Goal: Information Seeking & Learning: Learn about a topic

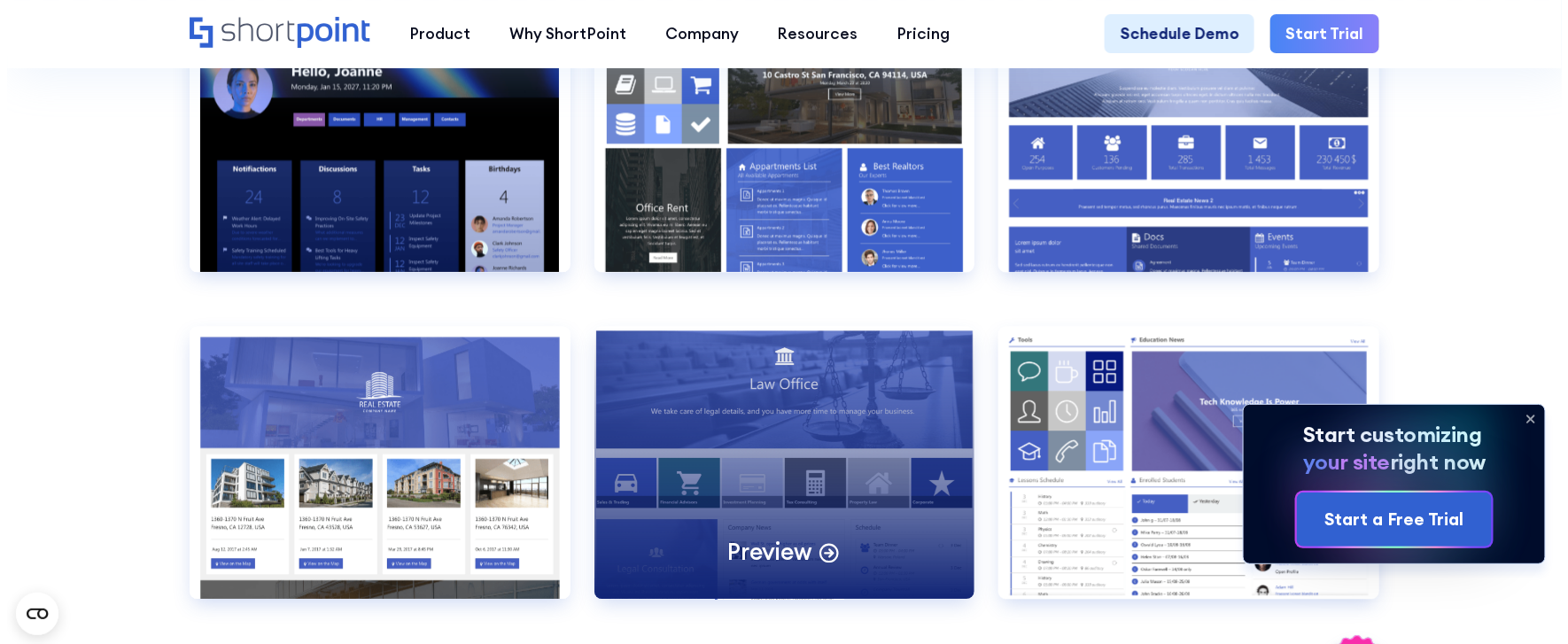
scroll to position [1733, 0]
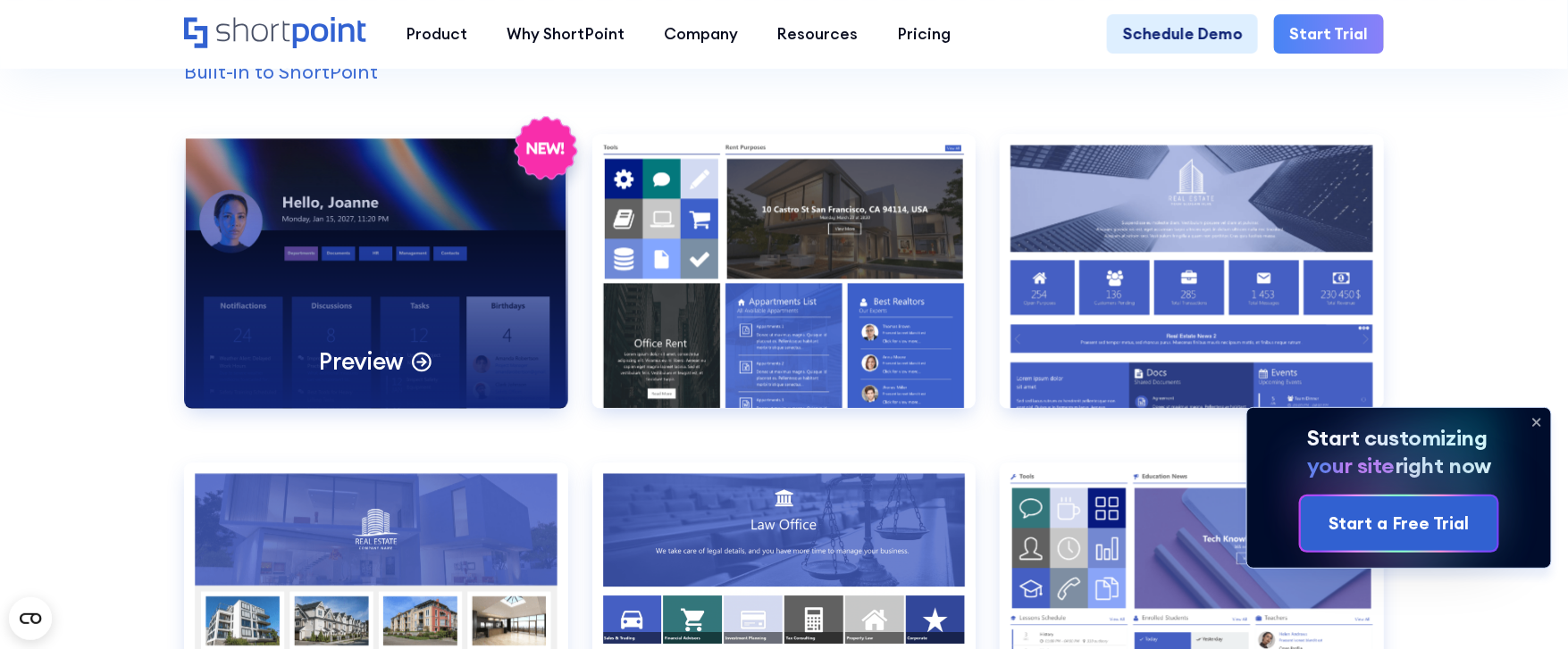
click at [344, 323] on div "Preview" at bounding box center [376, 270] width 384 height 274
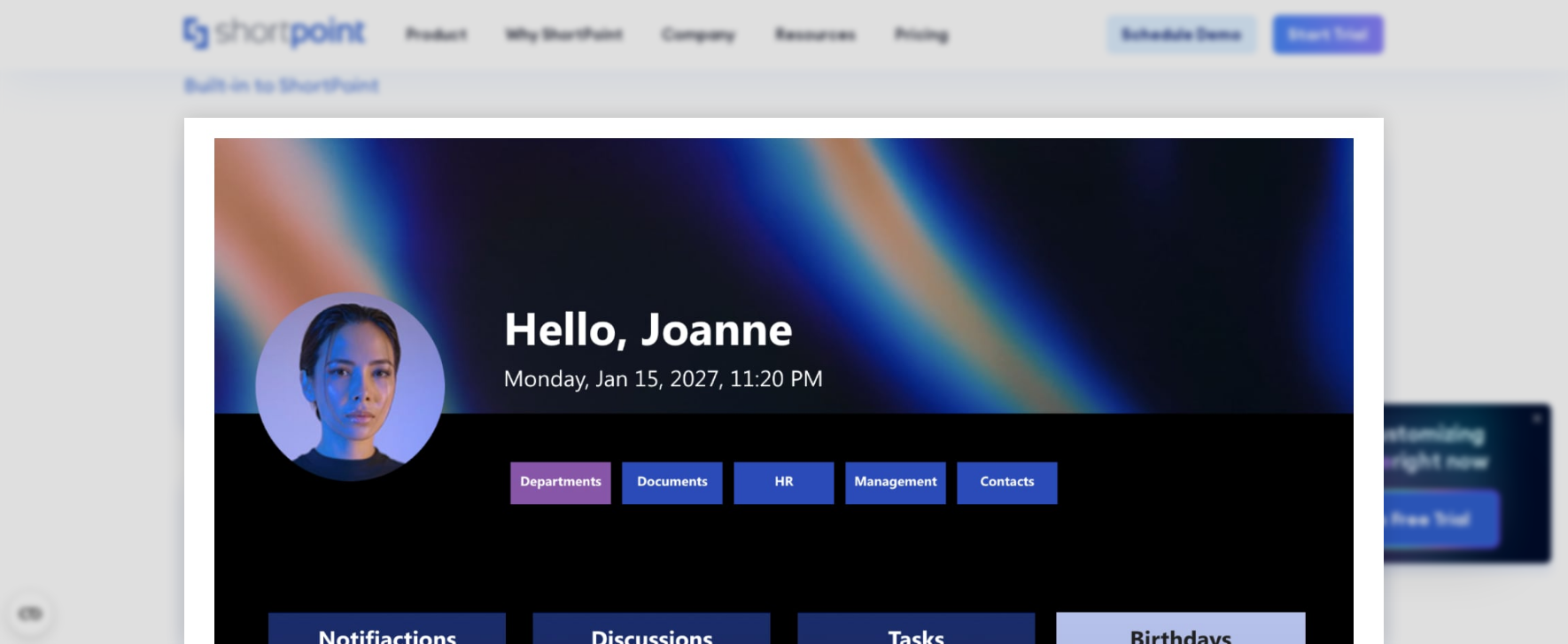
scroll to position [0, 0]
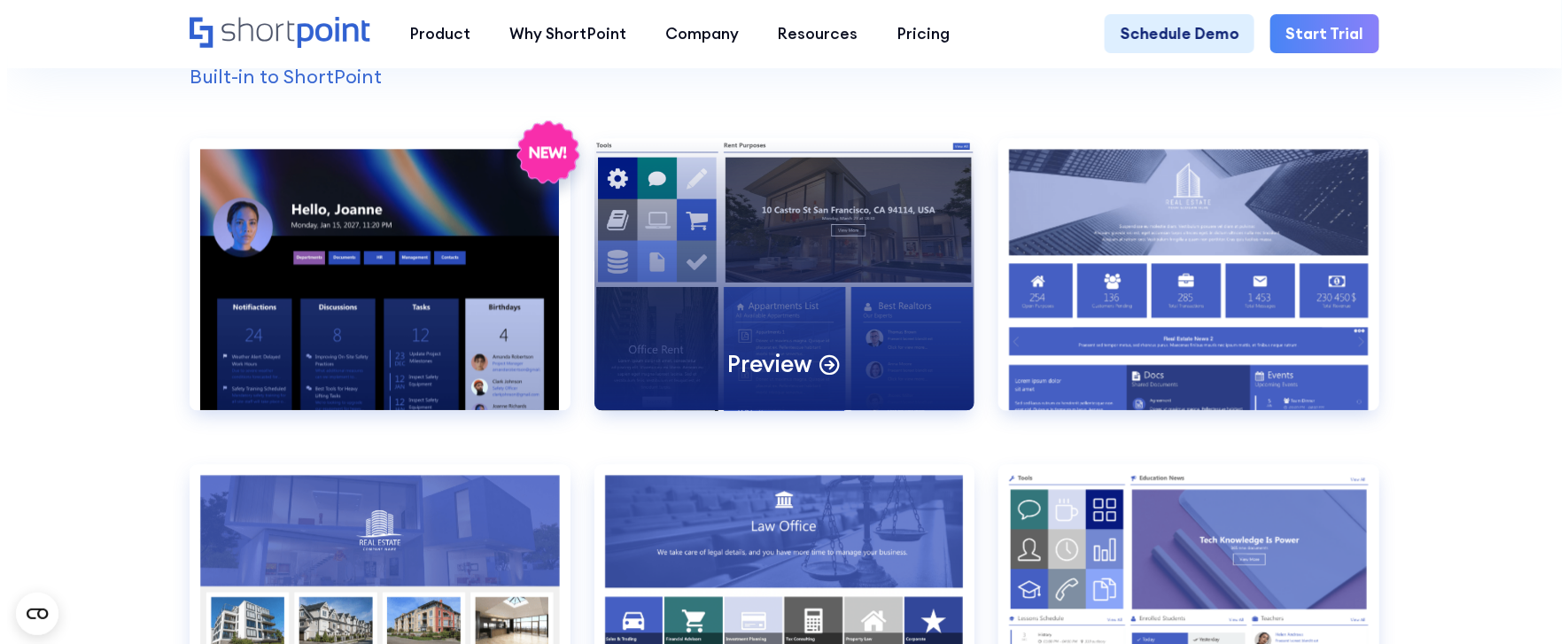
scroll to position [1807, 0]
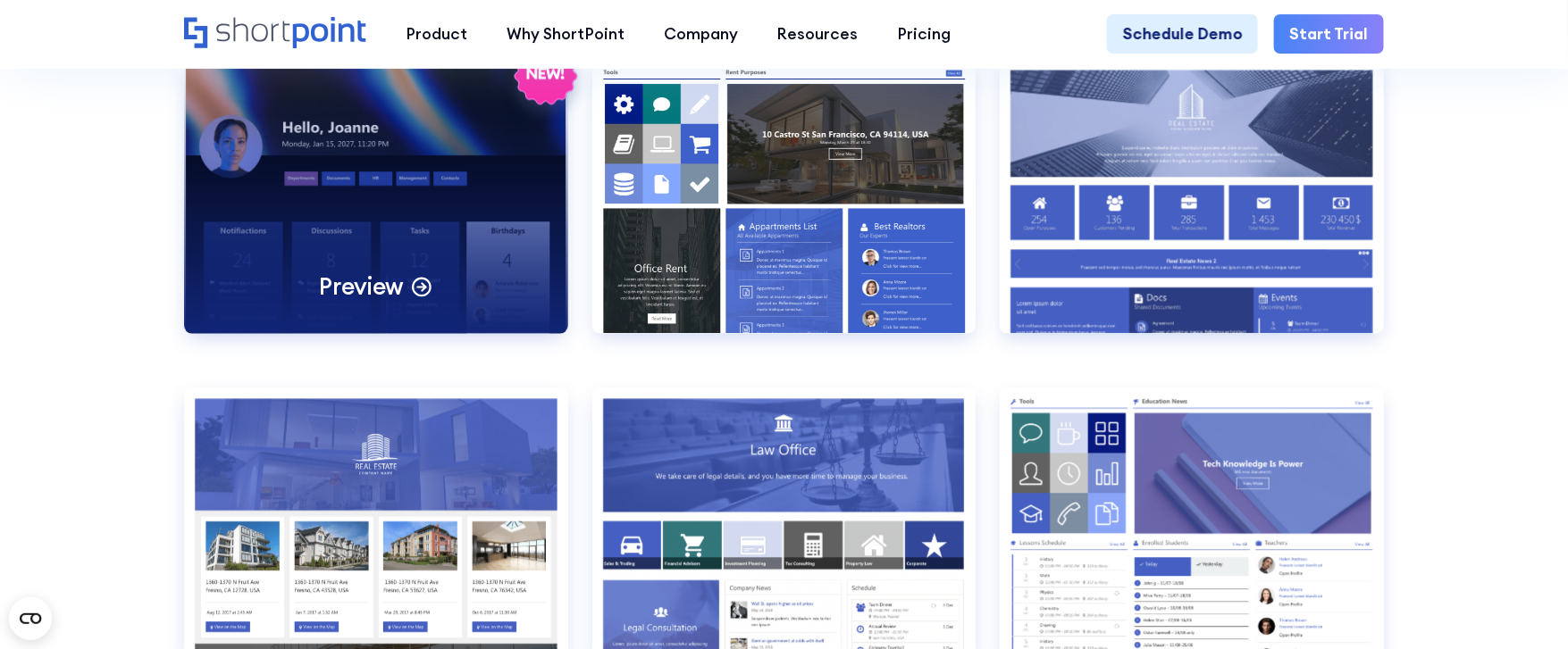
click at [295, 162] on div "Preview" at bounding box center [376, 196] width 384 height 274
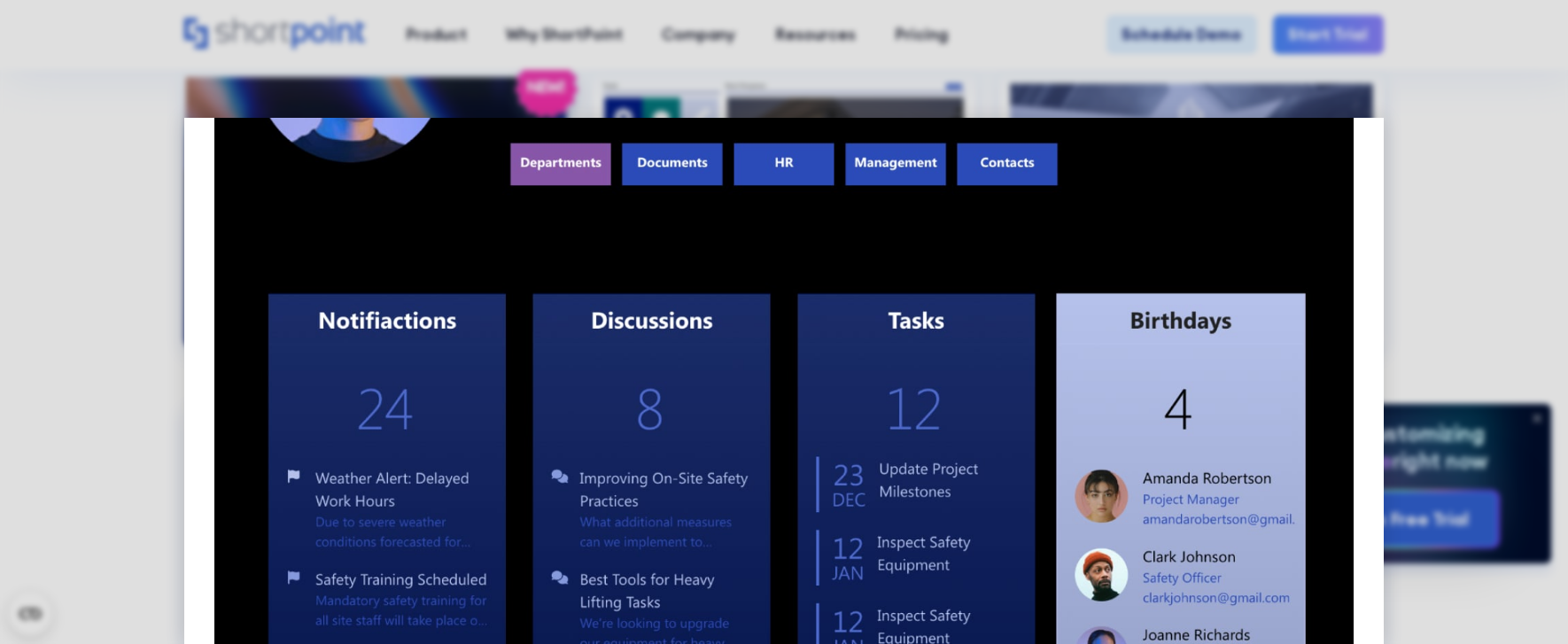
scroll to position [850, 0]
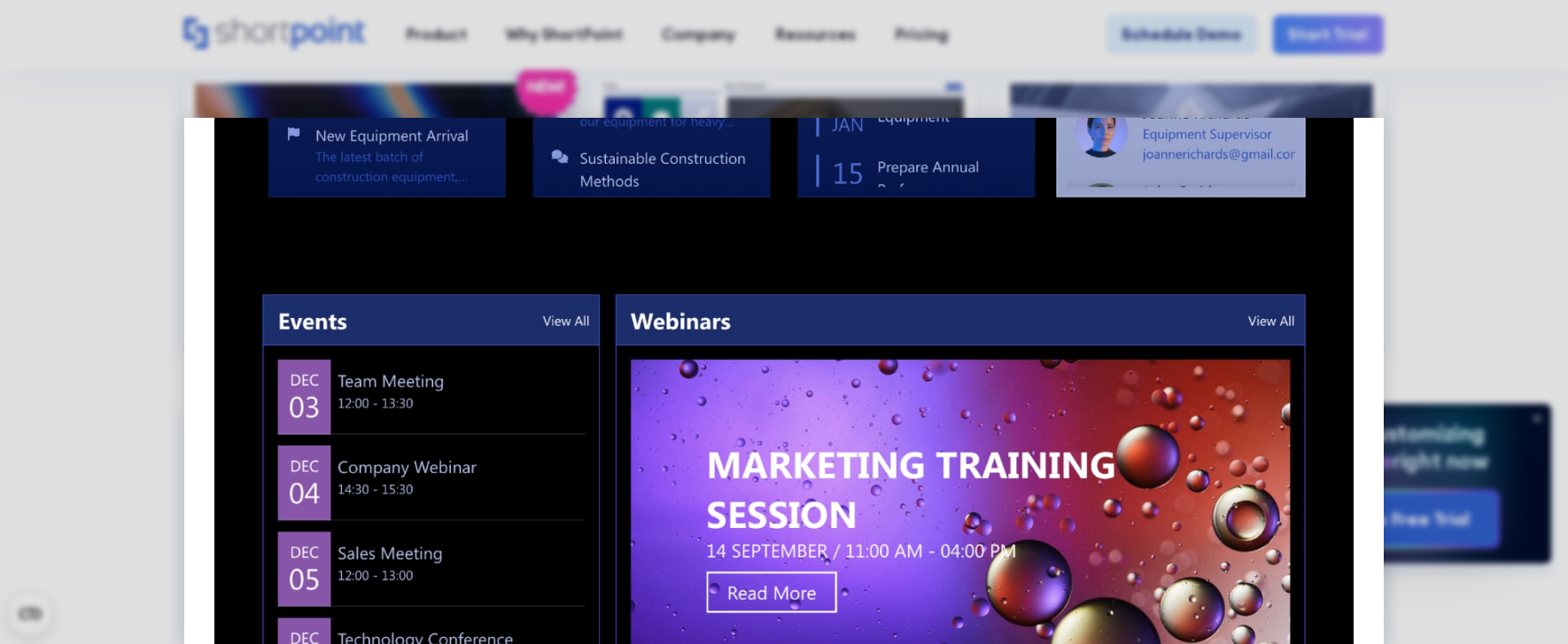
drag, startPoint x: 1049, startPoint y: 290, endPoint x: 1363, endPoint y: 482, distance: 368.0
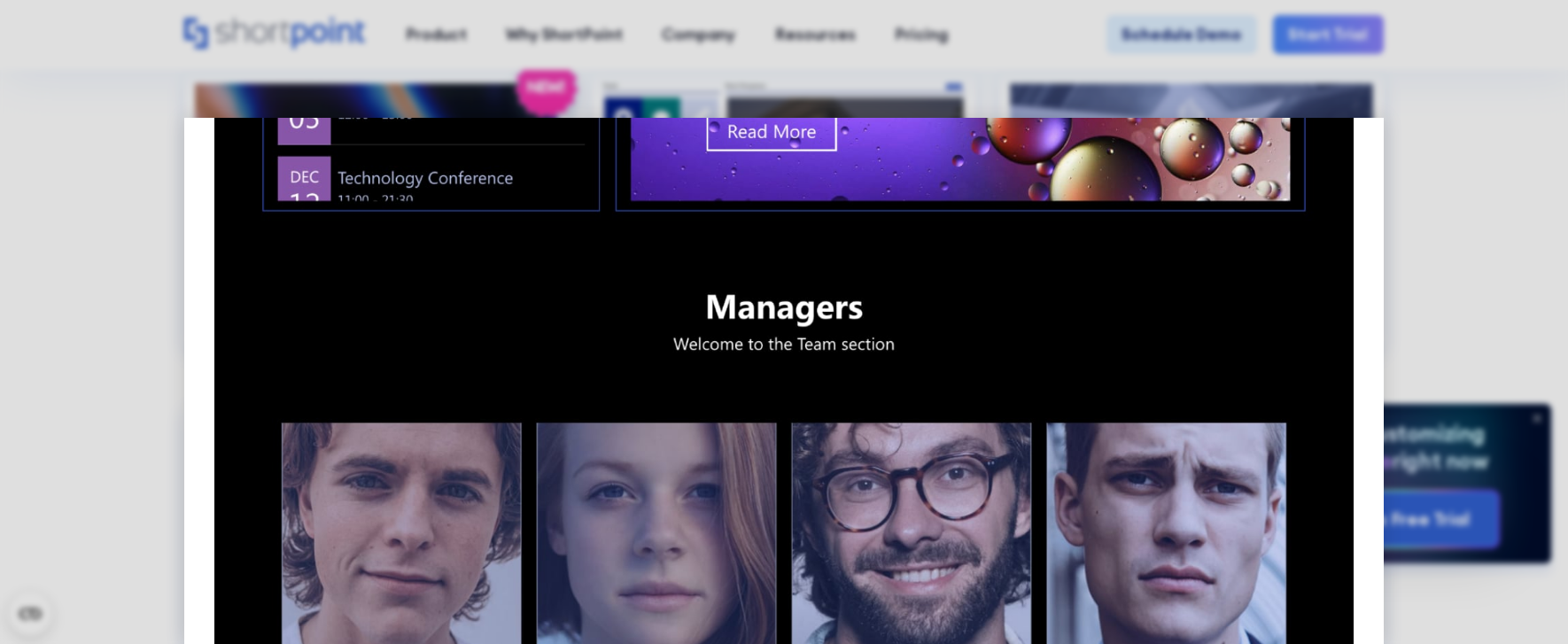
click at [1366, 477] on img at bounding box center [783, 354] width 1199 height 3097
click at [1368, 477] on img at bounding box center [783, 354] width 1199 height 3097
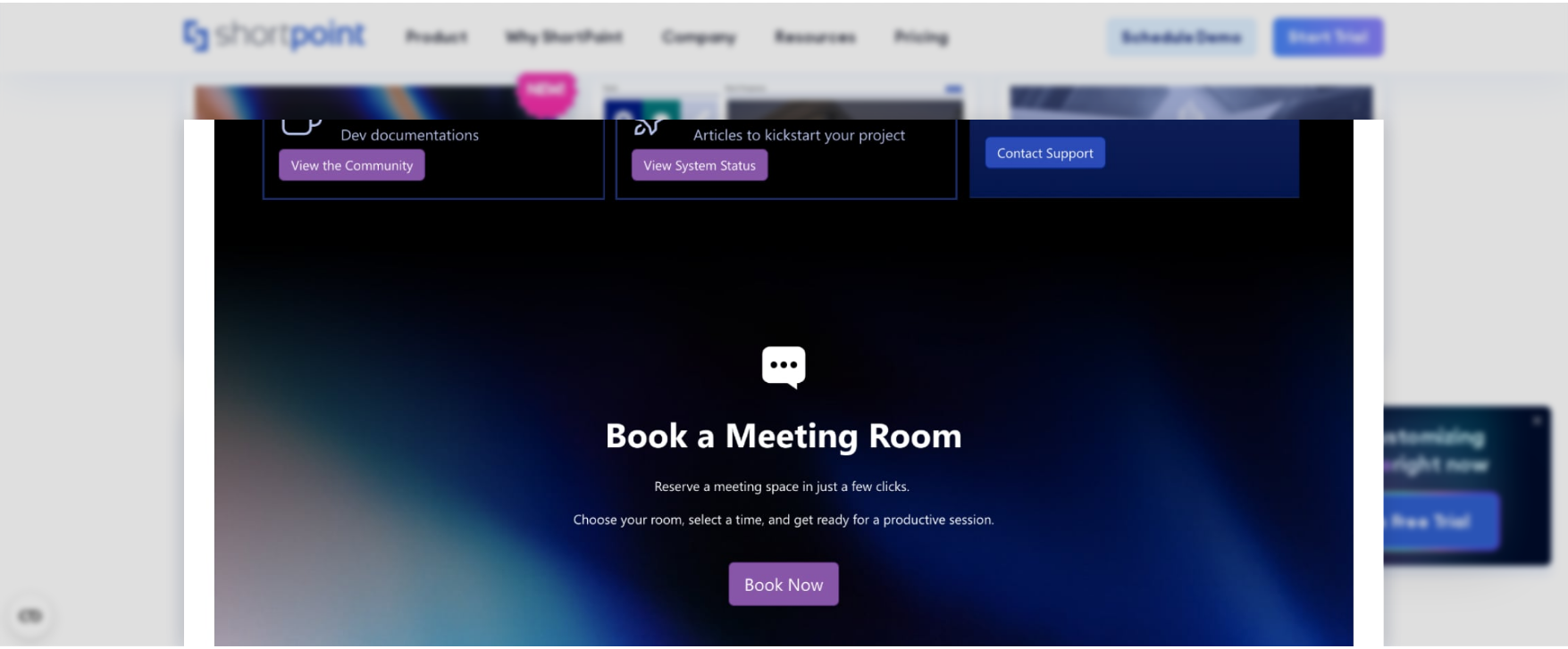
scroll to position [2558, 0]
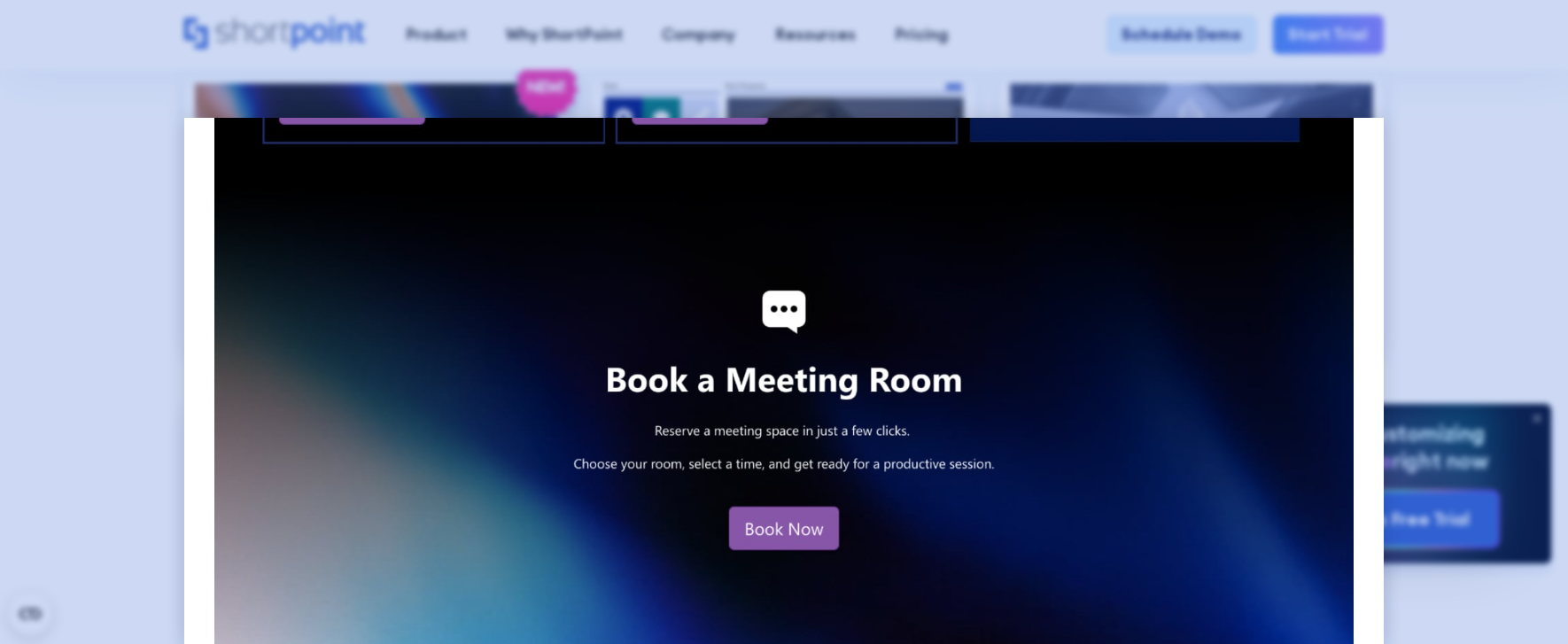
click at [1424, 124] on div at bounding box center [784, 322] width 1568 height 644
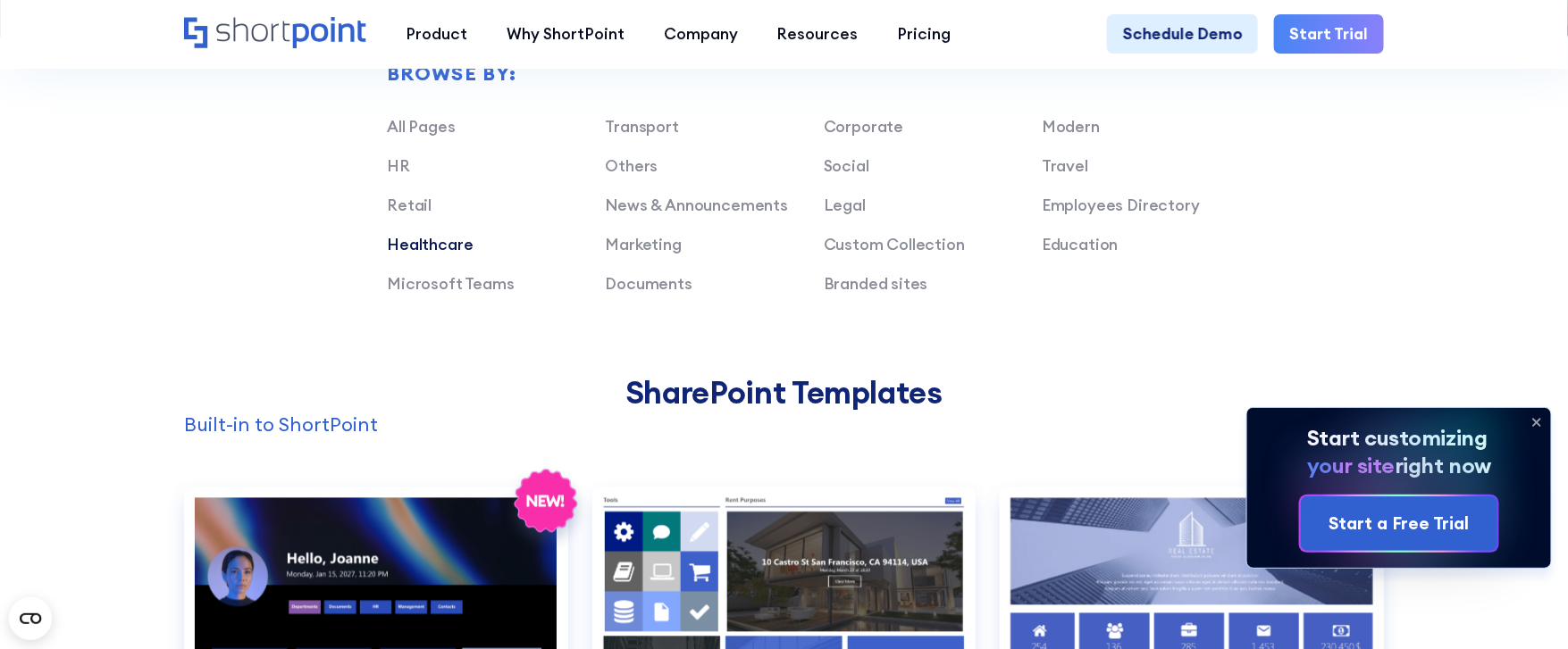
scroll to position [1286, 0]
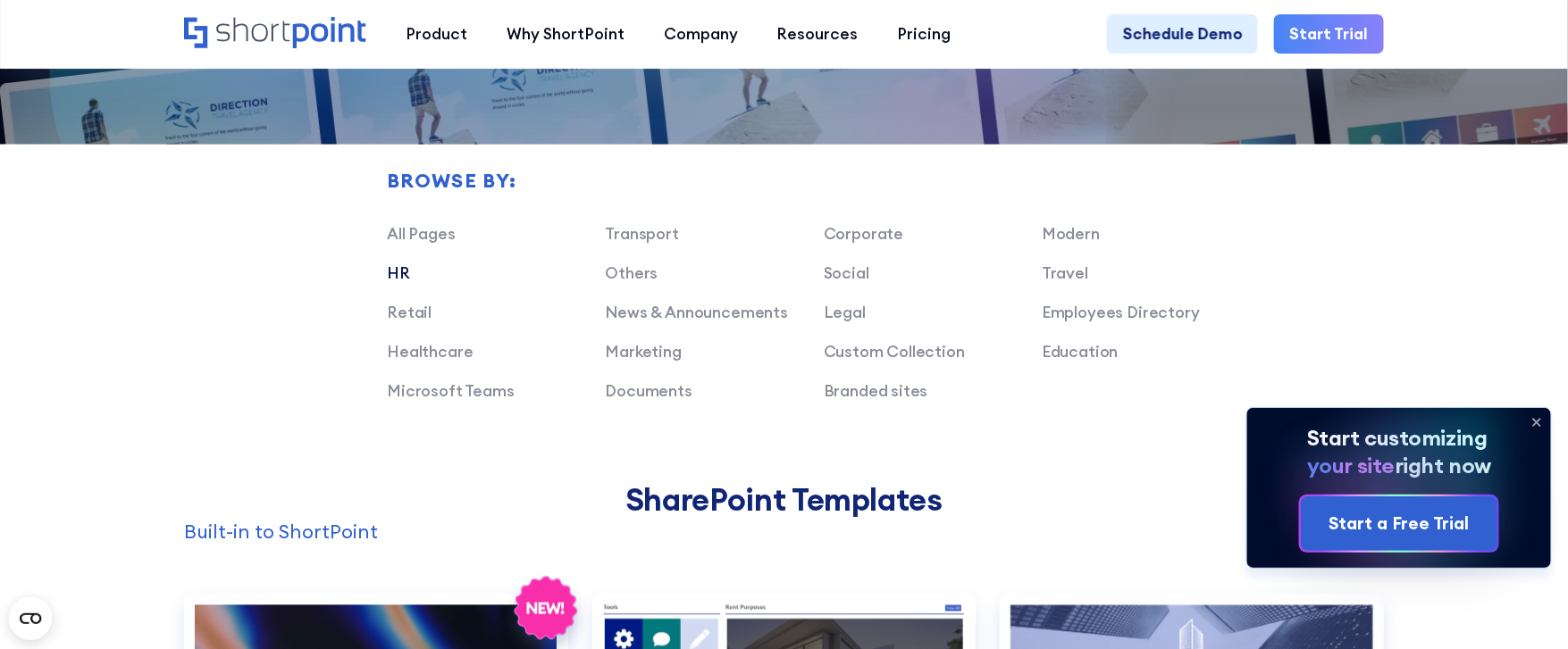
click at [388, 284] on link "HR" at bounding box center [398, 274] width 24 height 21
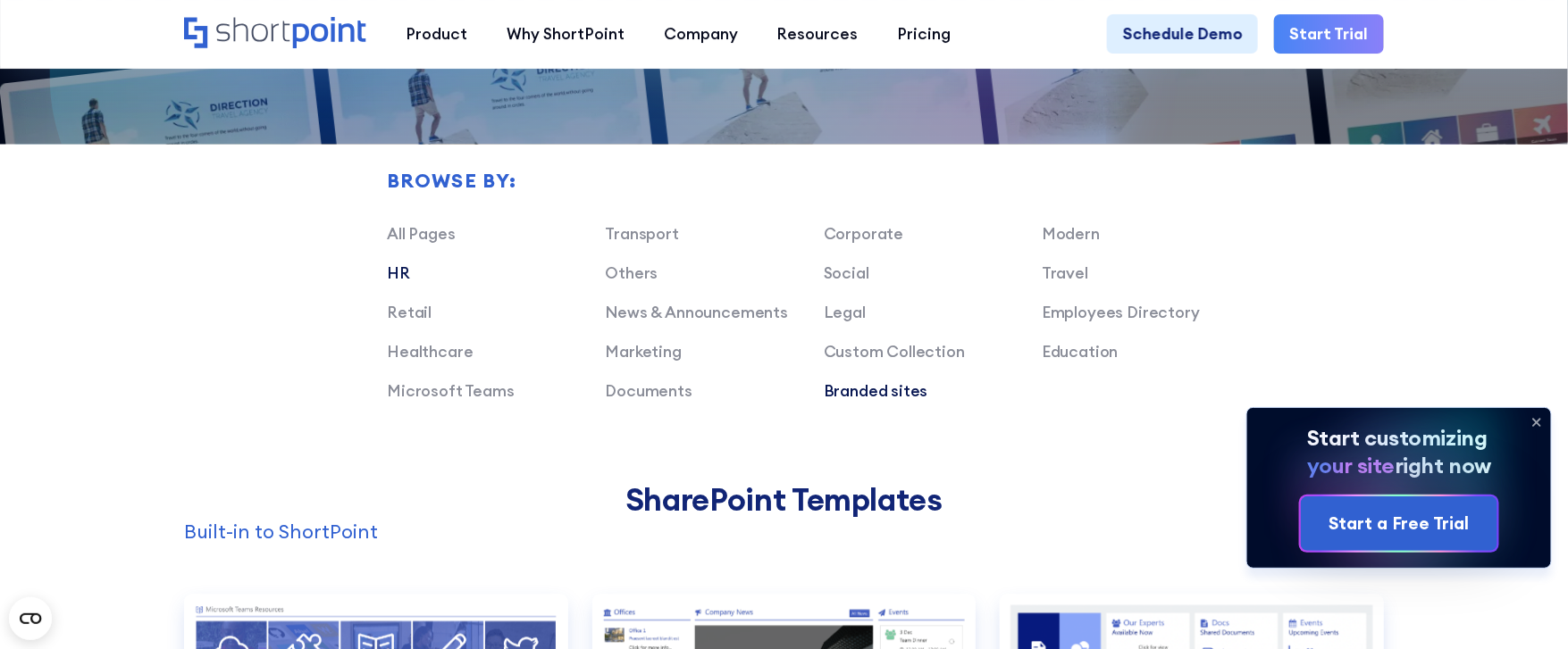
drag, startPoint x: 899, startPoint y: 404, endPoint x: 865, endPoint y: 403, distance: 34.0
click at [865, 402] on link "Branded sites" at bounding box center [875, 391] width 104 height 21
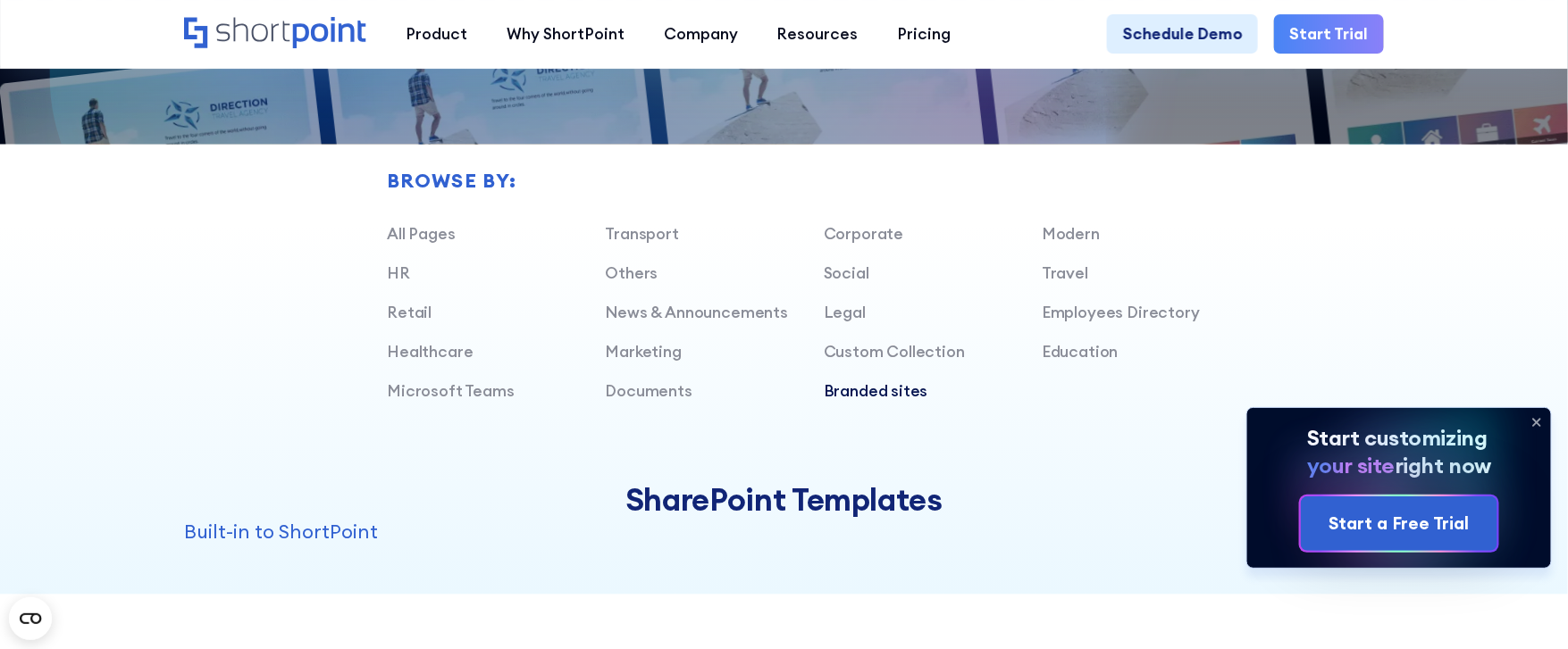
click at [865, 402] on link "Branded sites" at bounding box center [875, 391] width 104 height 21
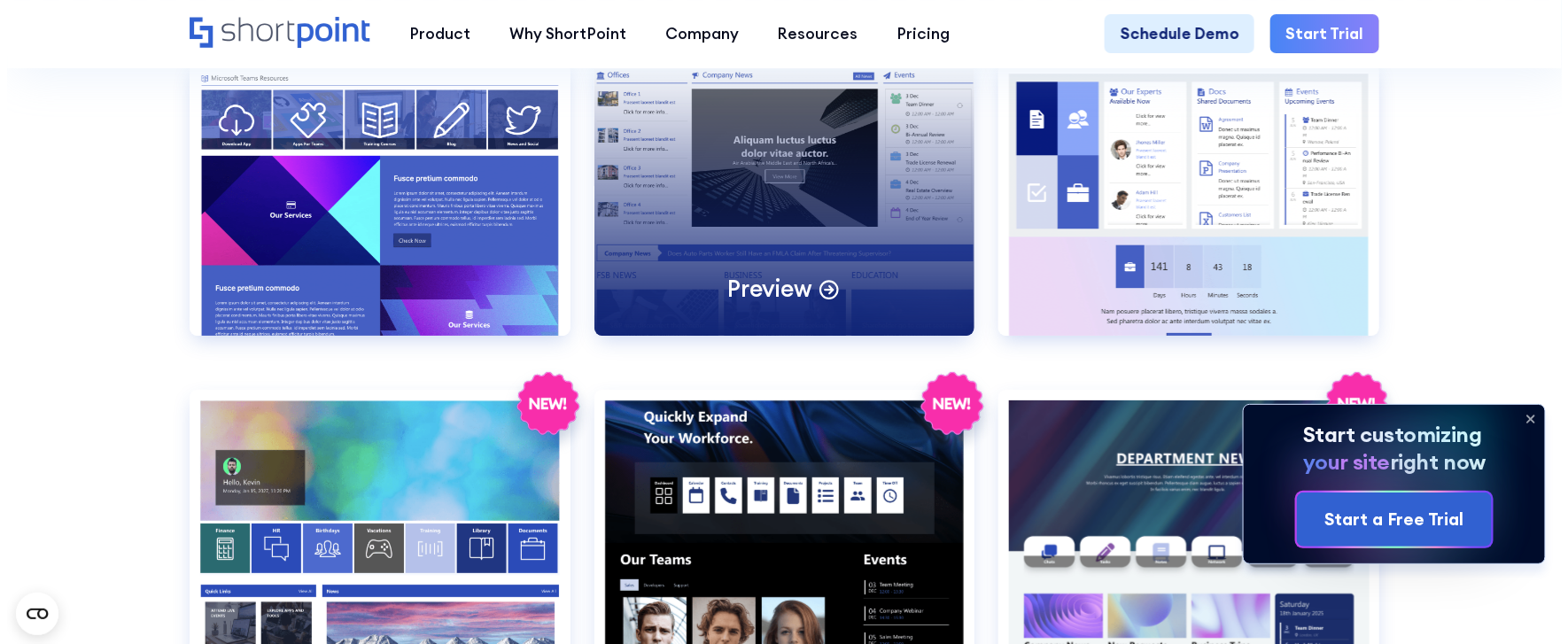
scroll to position [2658, 0]
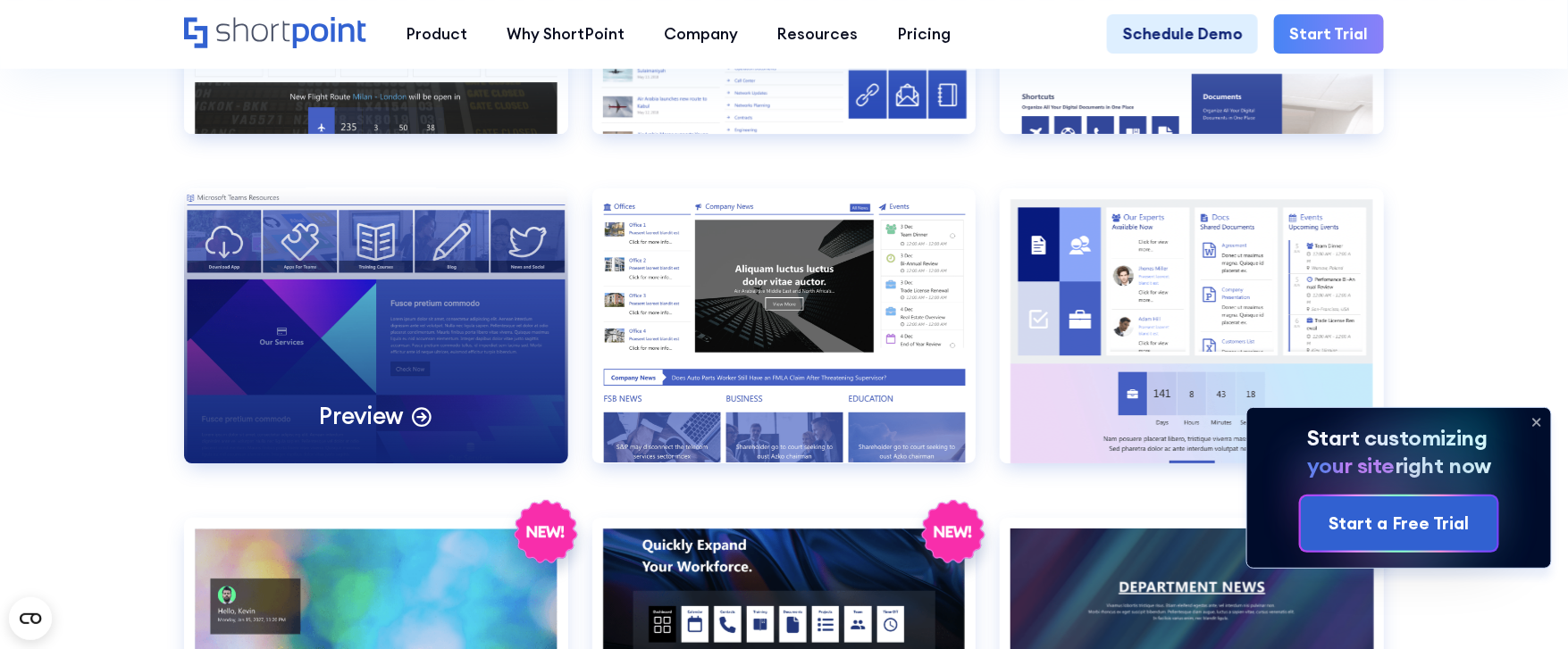
click at [475, 384] on div "Preview" at bounding box center [376, 324] width 384 height 274
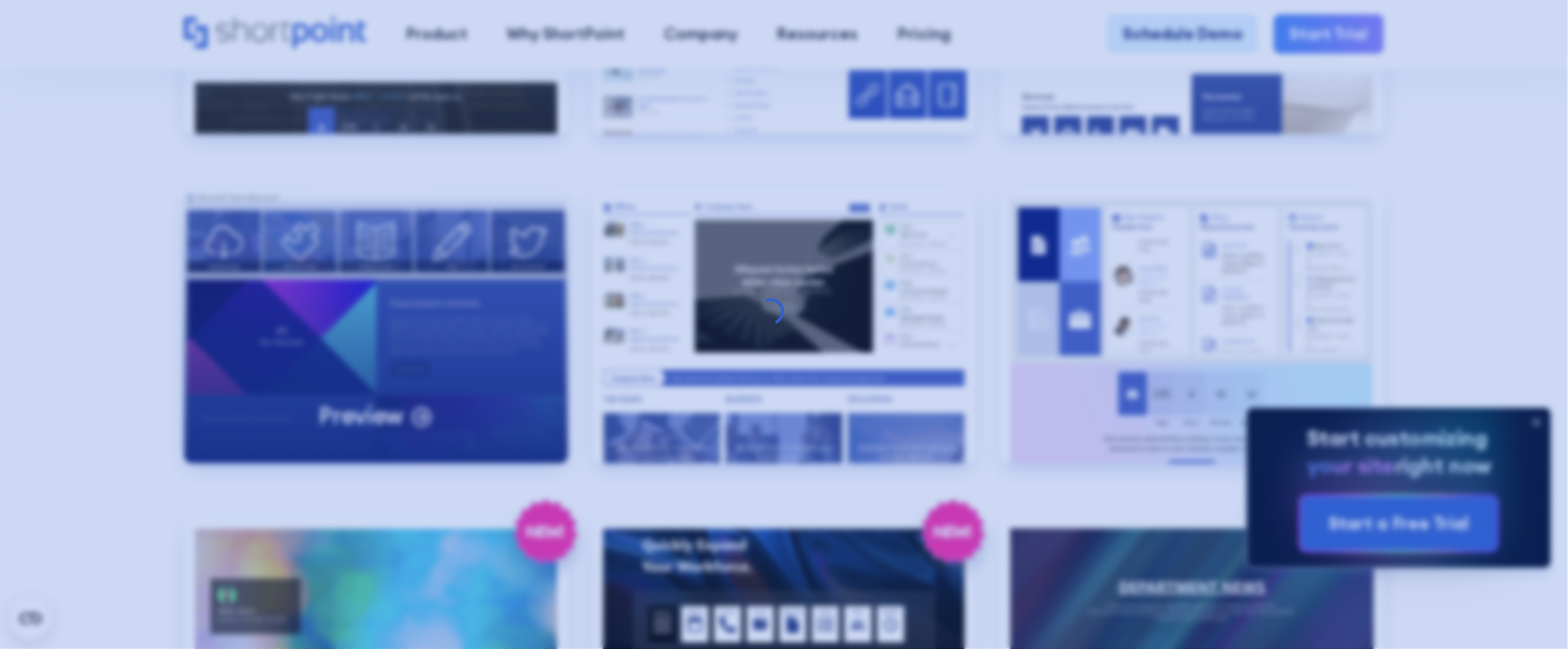
scroll to position [0, 0]
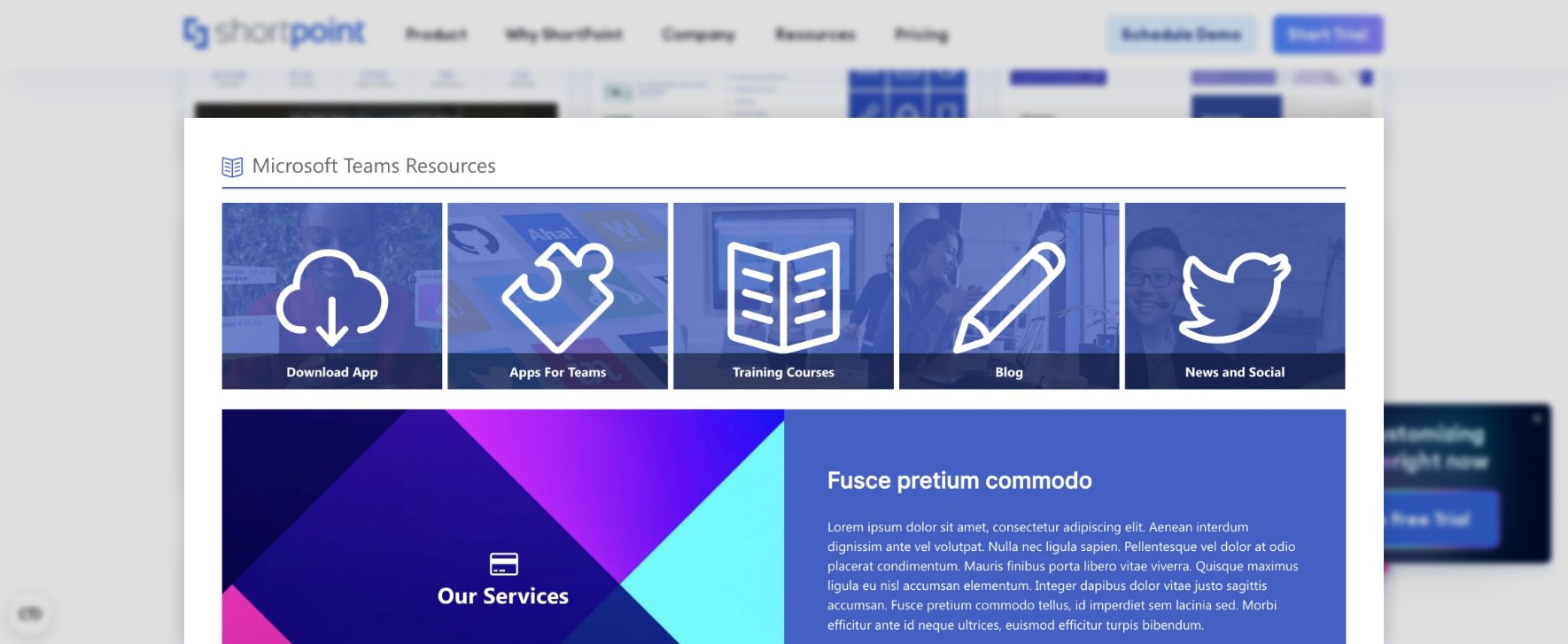
click at [1483, 229] on div at bounding box center [784, 322] width 1568 height 644
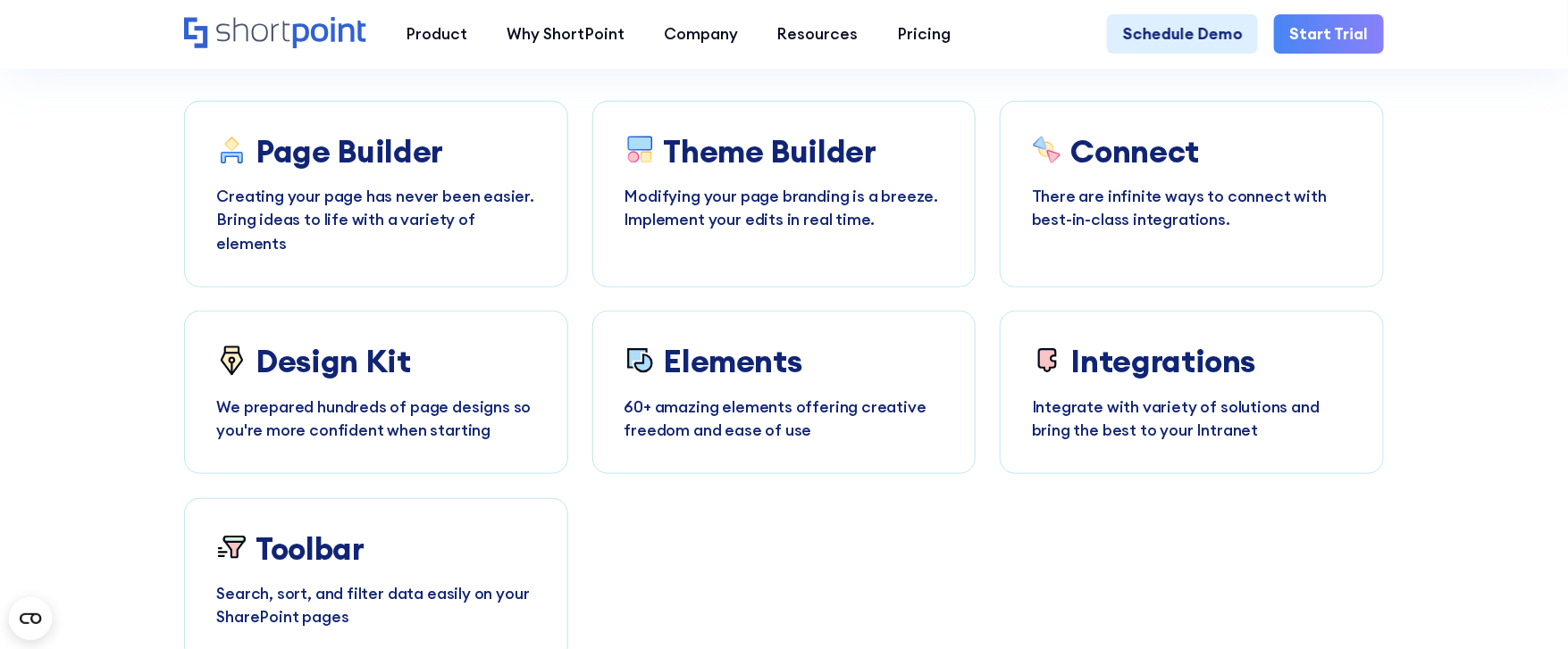
scroll to position [6157, 0]
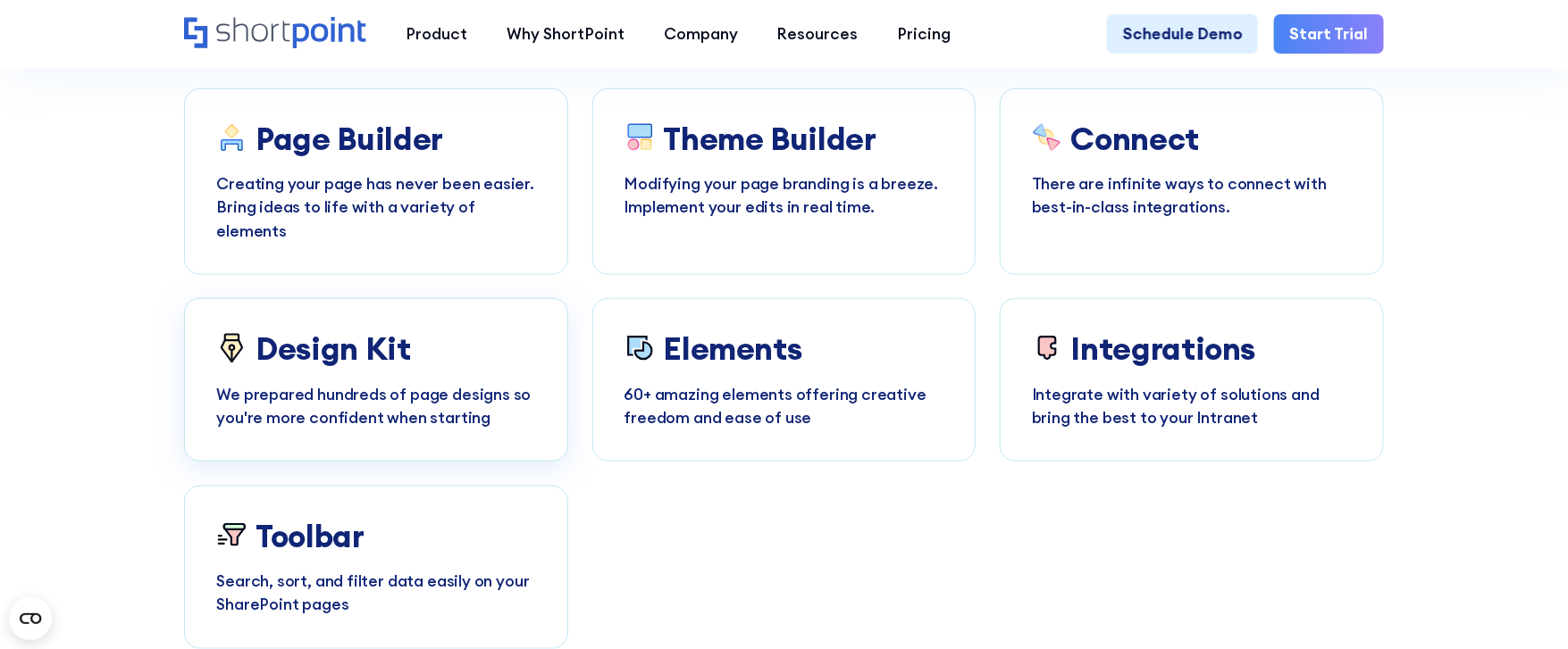
click at [347, 349] on h3 "Design Kit" at bounding box center [332, 348] width 155 height 37
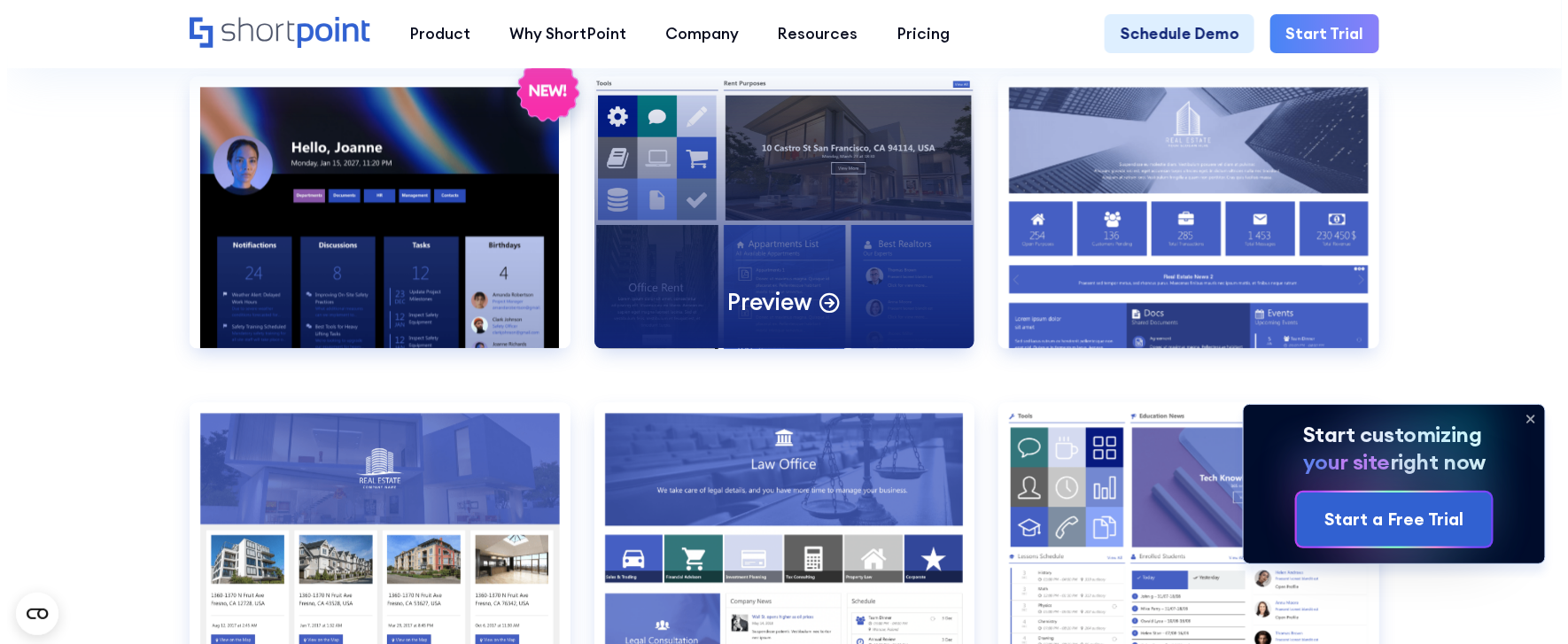
scroll to position [1807, 0]
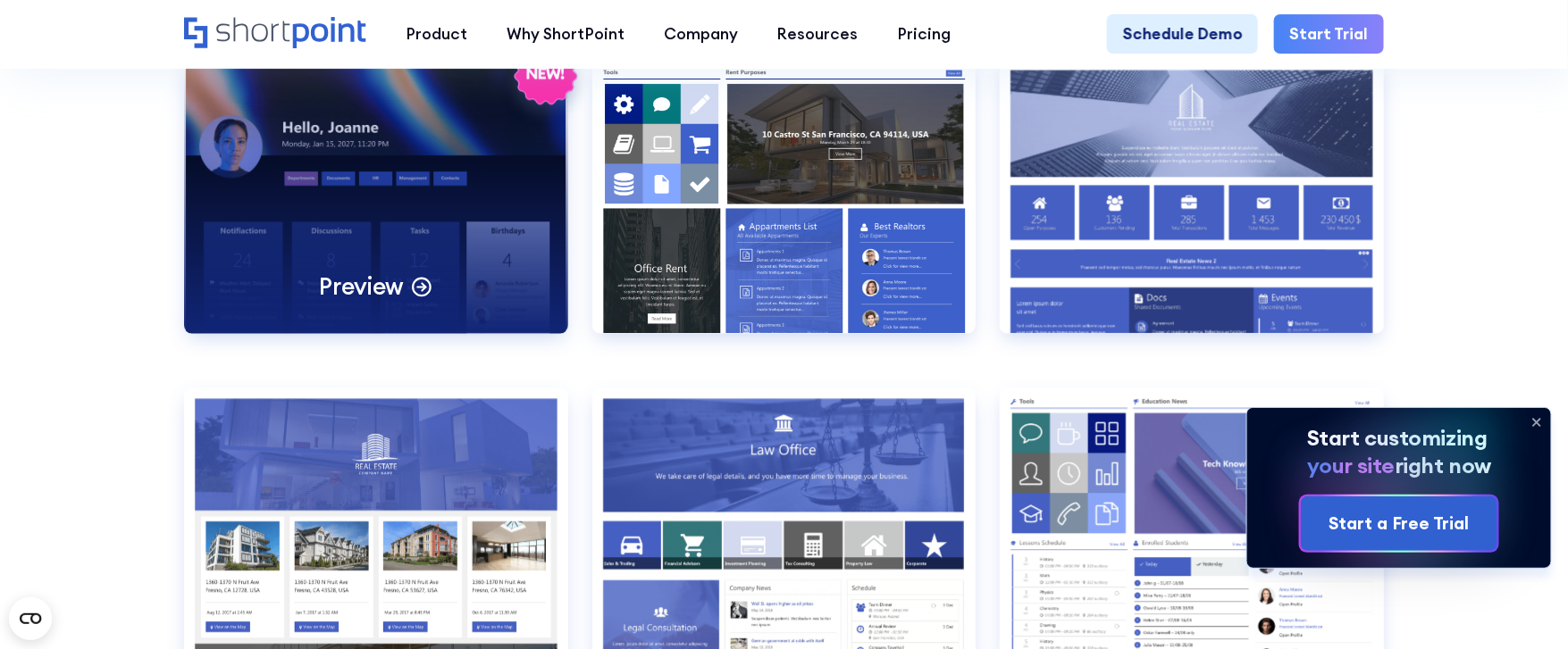
click at [342, 302] on p "Preview" at bounding box center [361, 287] width 85 height 30
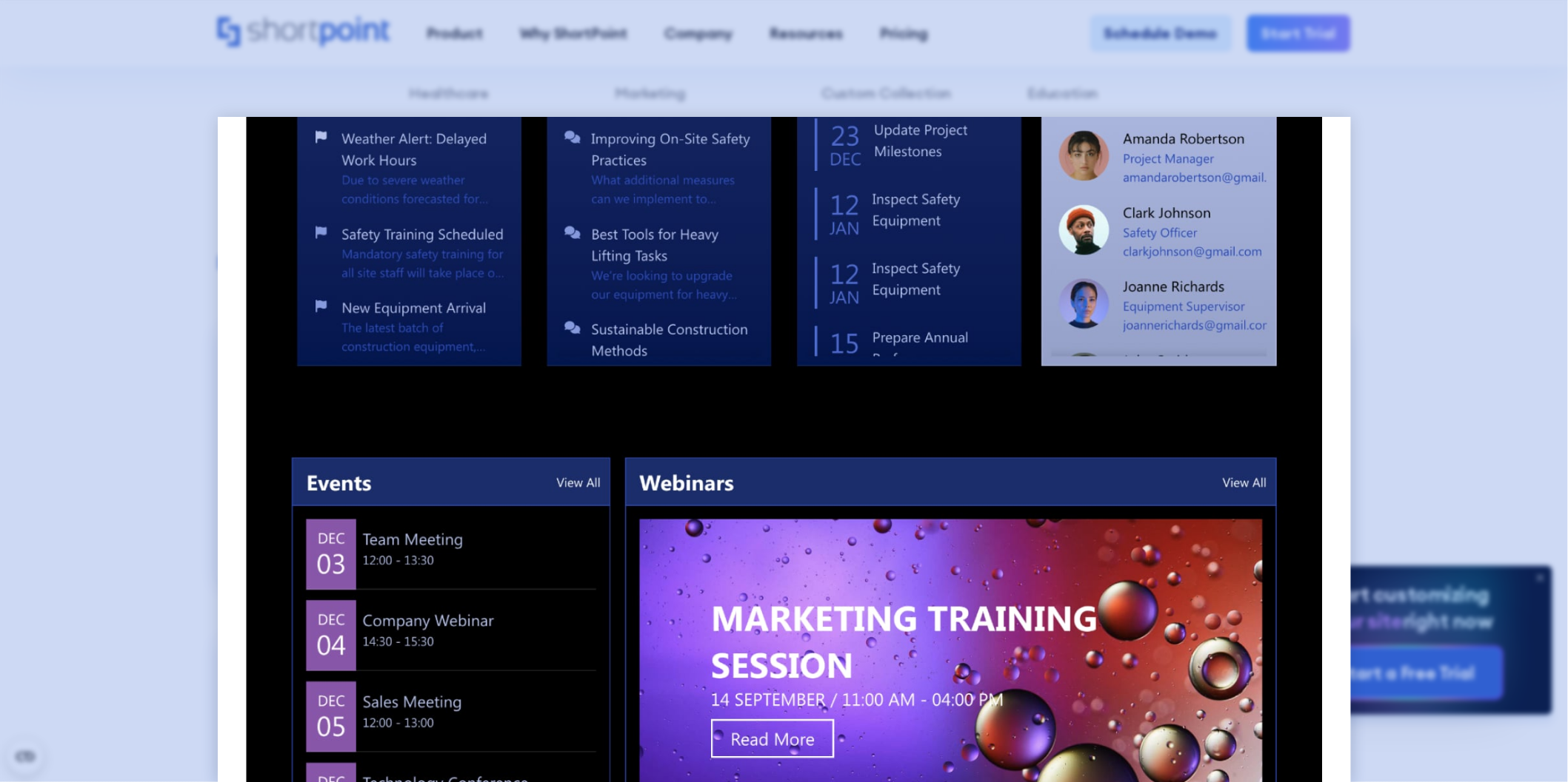
scroll to position [629, 0]
